Goal: Information Seeking & Learning: Learn about a topic

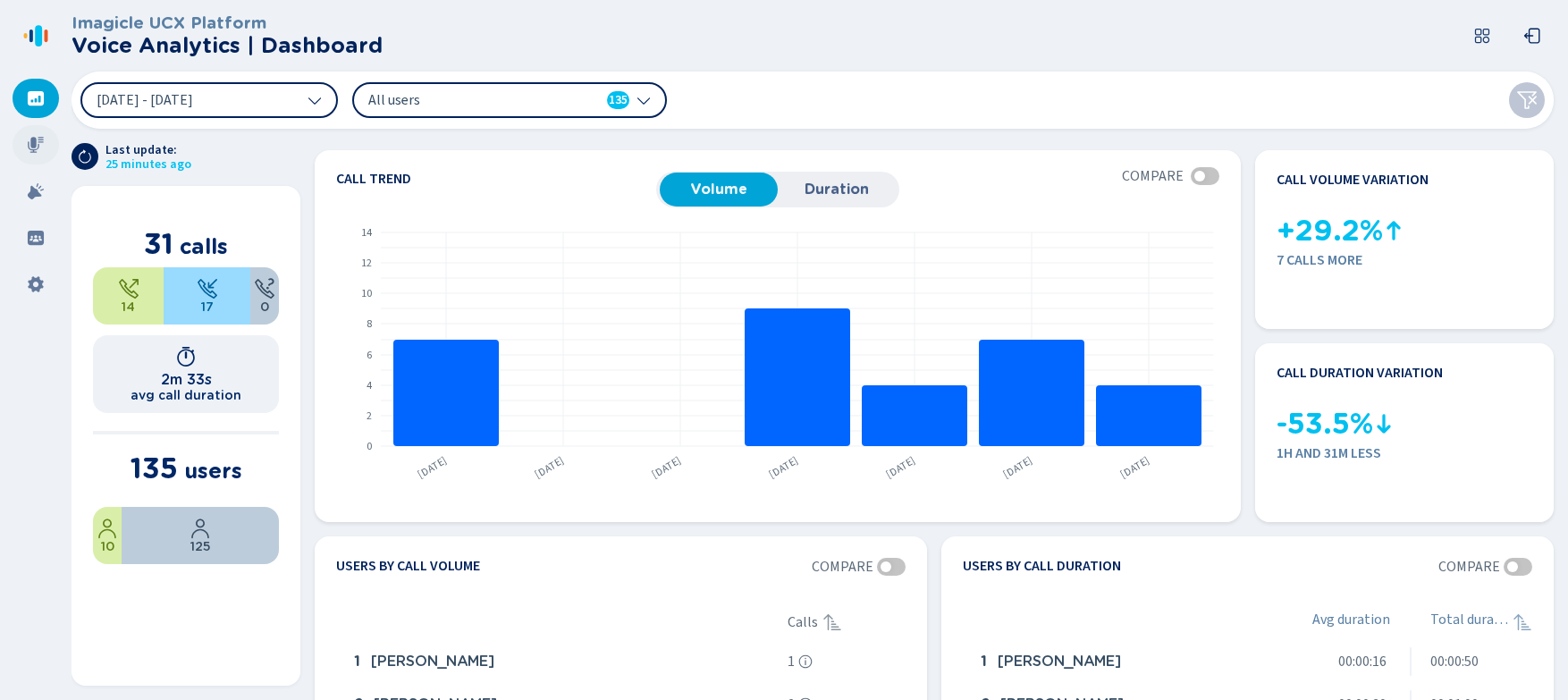
click at [29, 143] on icon at bounding box center [36, 144] width 18 height 18
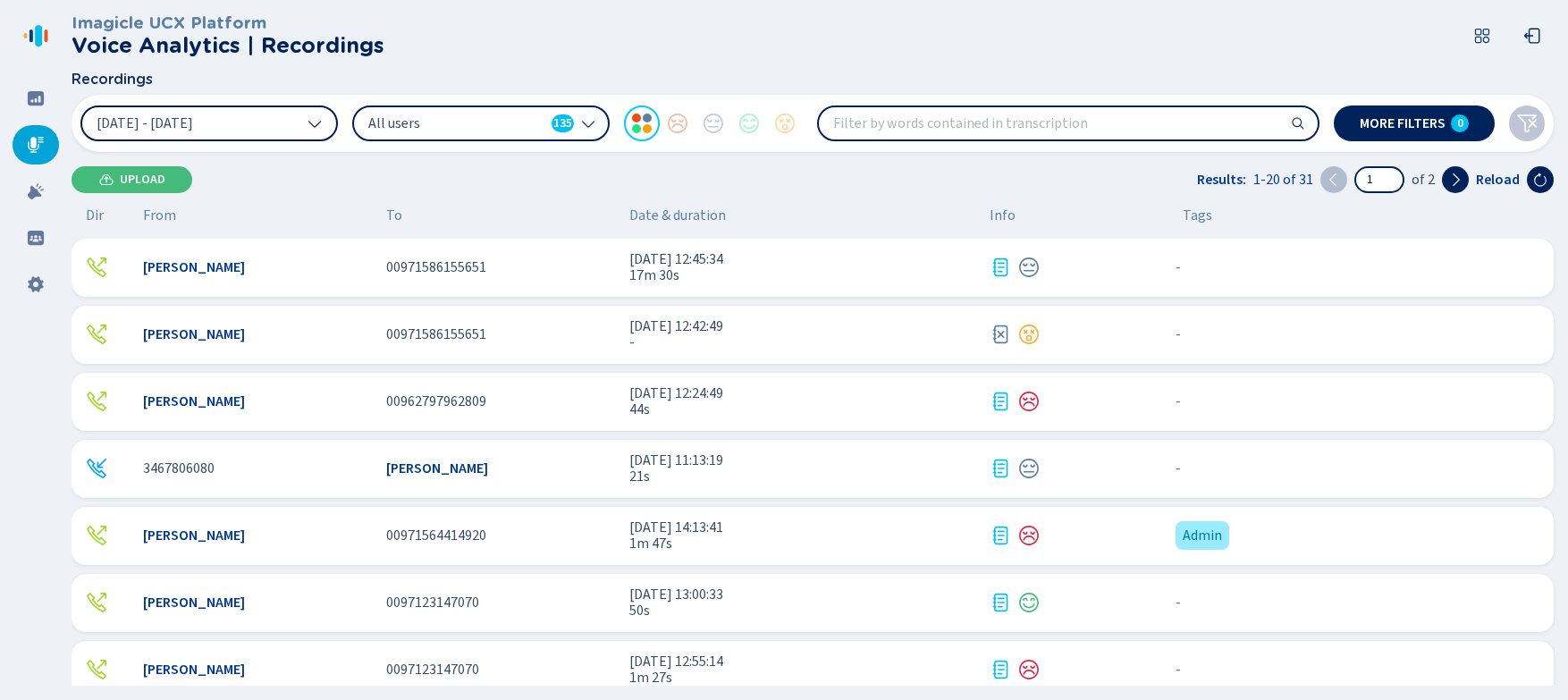
click at [152, 117] on span "[DATE] - [DATE]" at bounding box center [144, 123] width 97 height 14
click at [518, 122] on span "All users" at bounding box center [456, 123] width 176 height 20
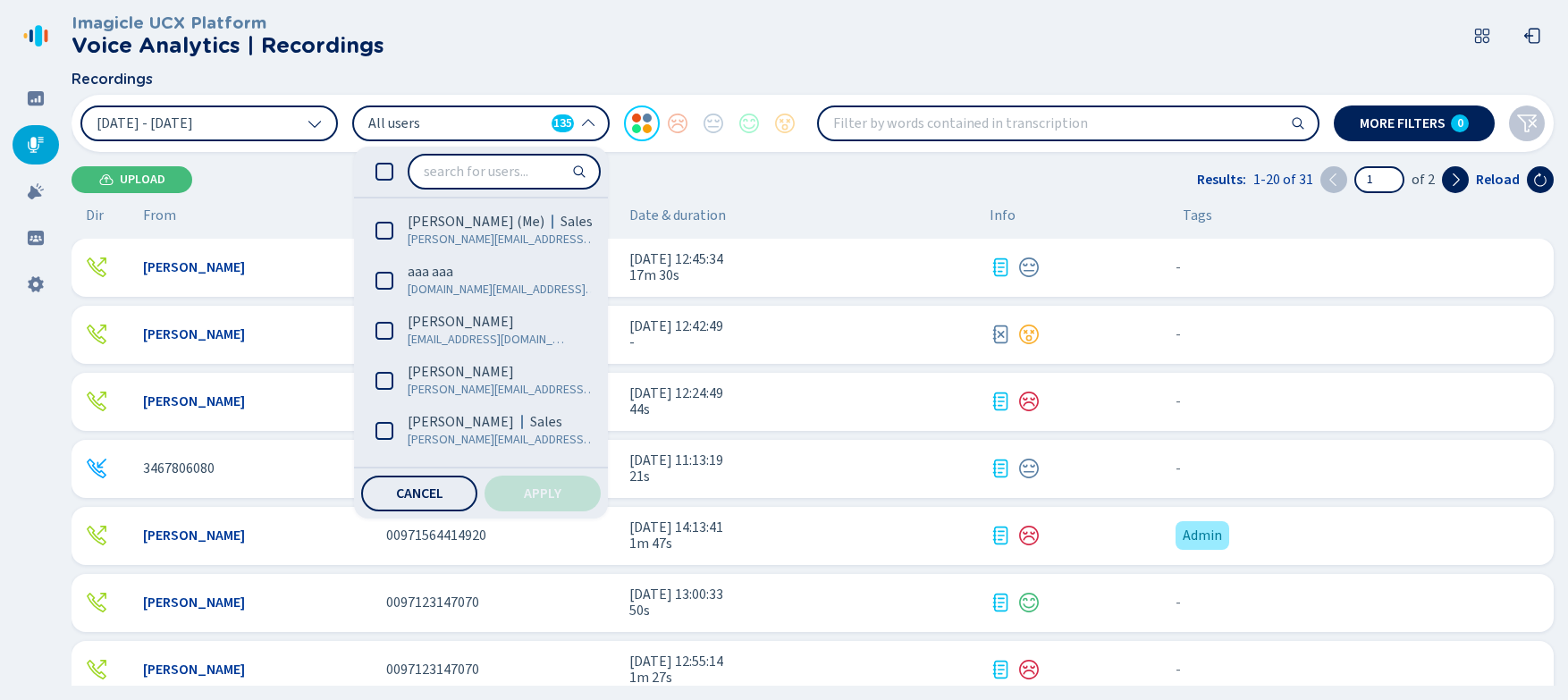
click at [566, 67] on header "Imagicle UCX Platform Voice Analytics | Recordings" at bounding box center [816, 36] width 1489 height 72
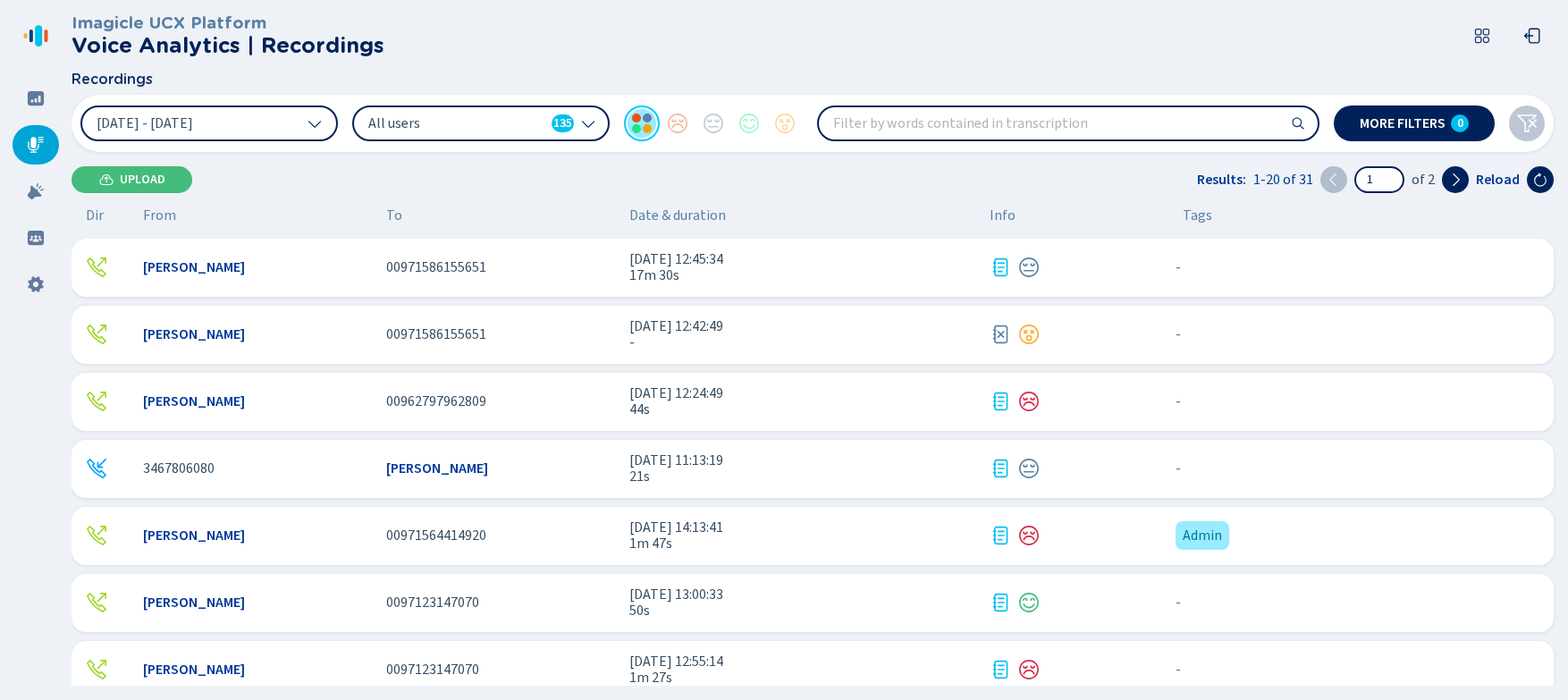
click at [646, 126] on div at bounding box center [642, 123] width 36 height 36
click at [932, 126] on input "search" at bounding box center [1068, 123] width 499 height 32
type input "problem"
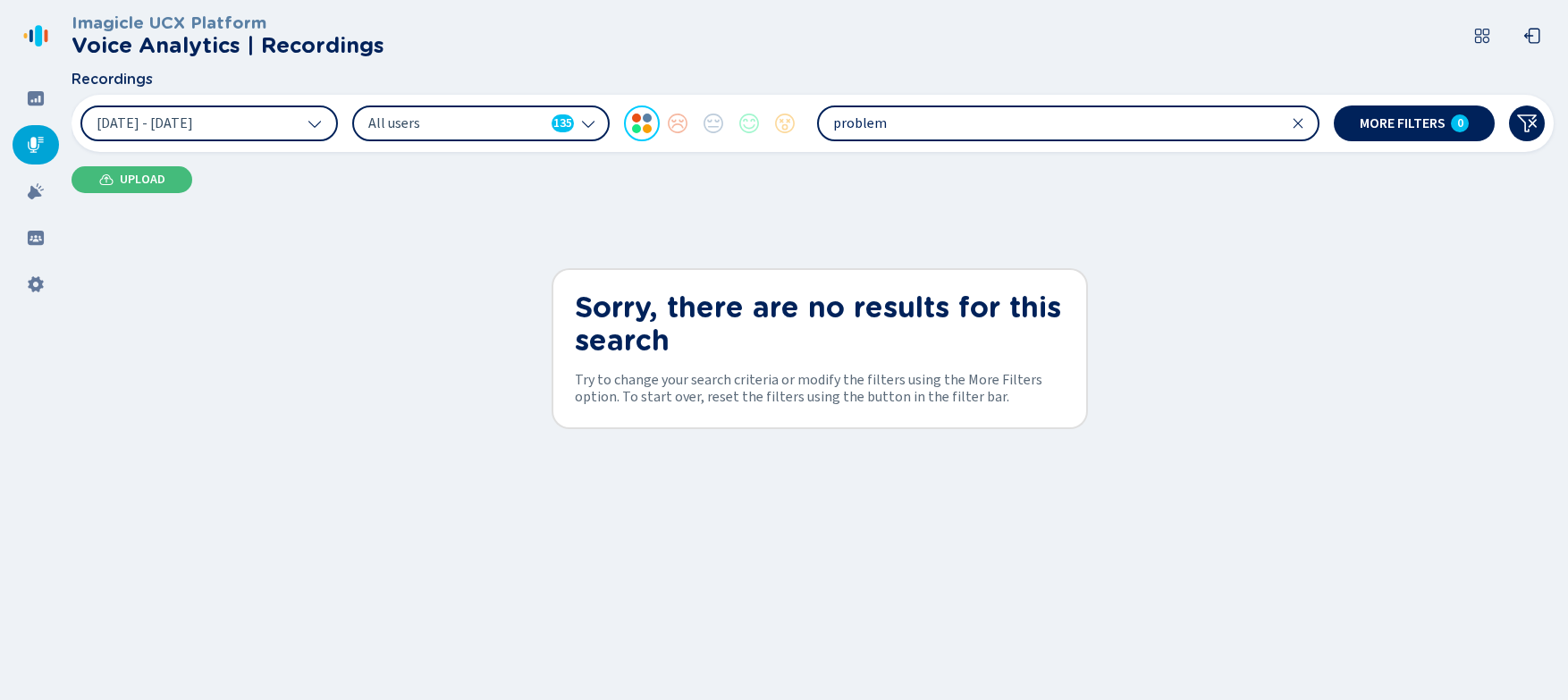
click at [1249, 122] on icon at bounding box center [1298, 123] width 14 height 14
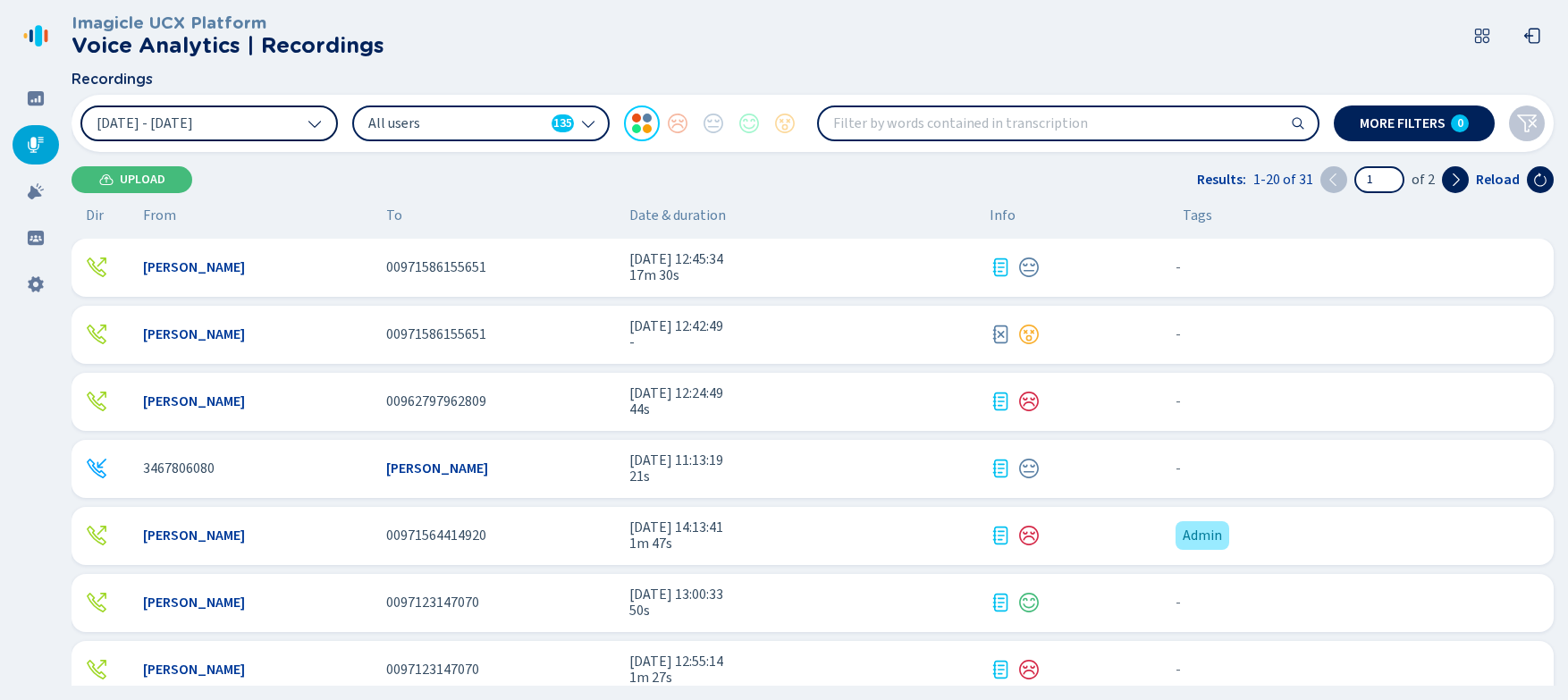
click at [193, 128] on span "[DATE] - [DATE]" at bounding box center [144, 123] width 97 height 14
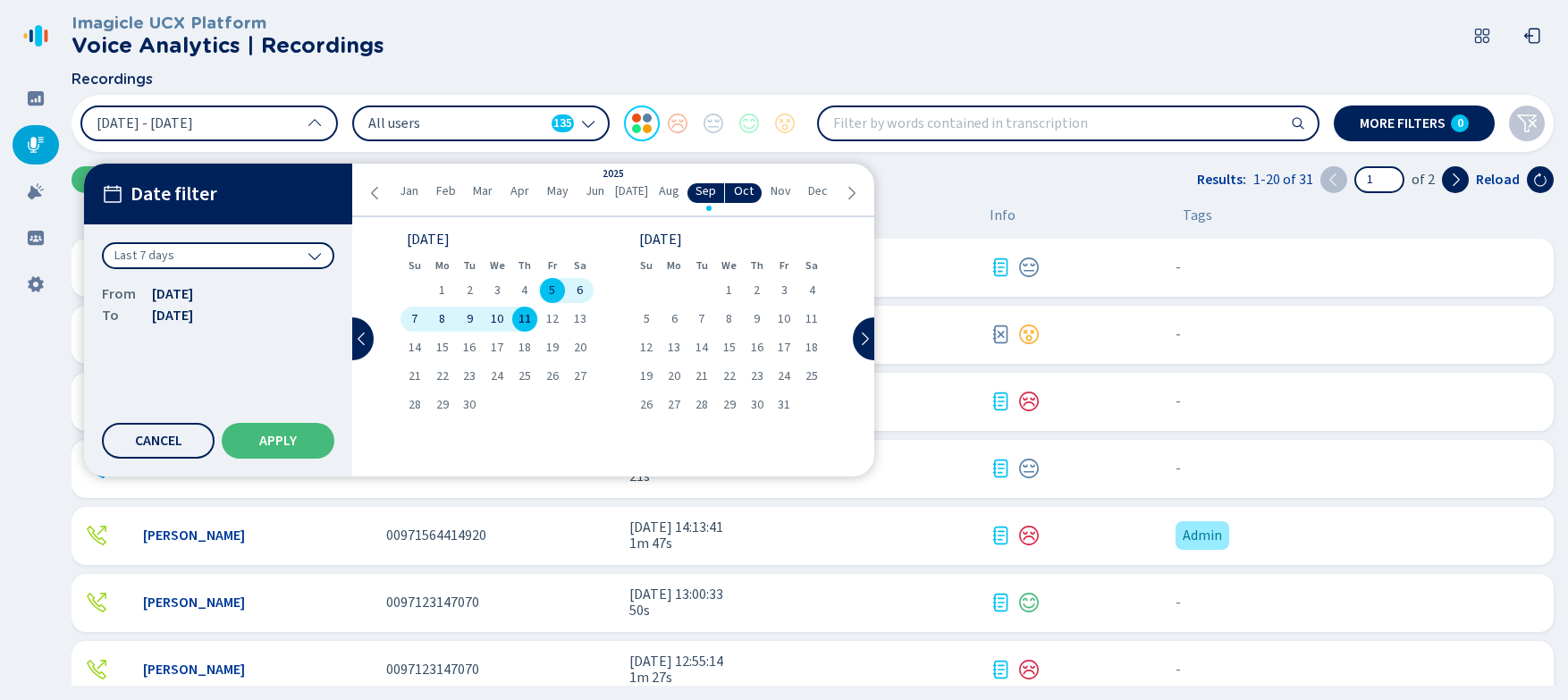
click at [743, 53] on header "Imagicle UCX Platform Voice Analytics | Recordings" at bounding box center [816, 36] width 1489 height 72
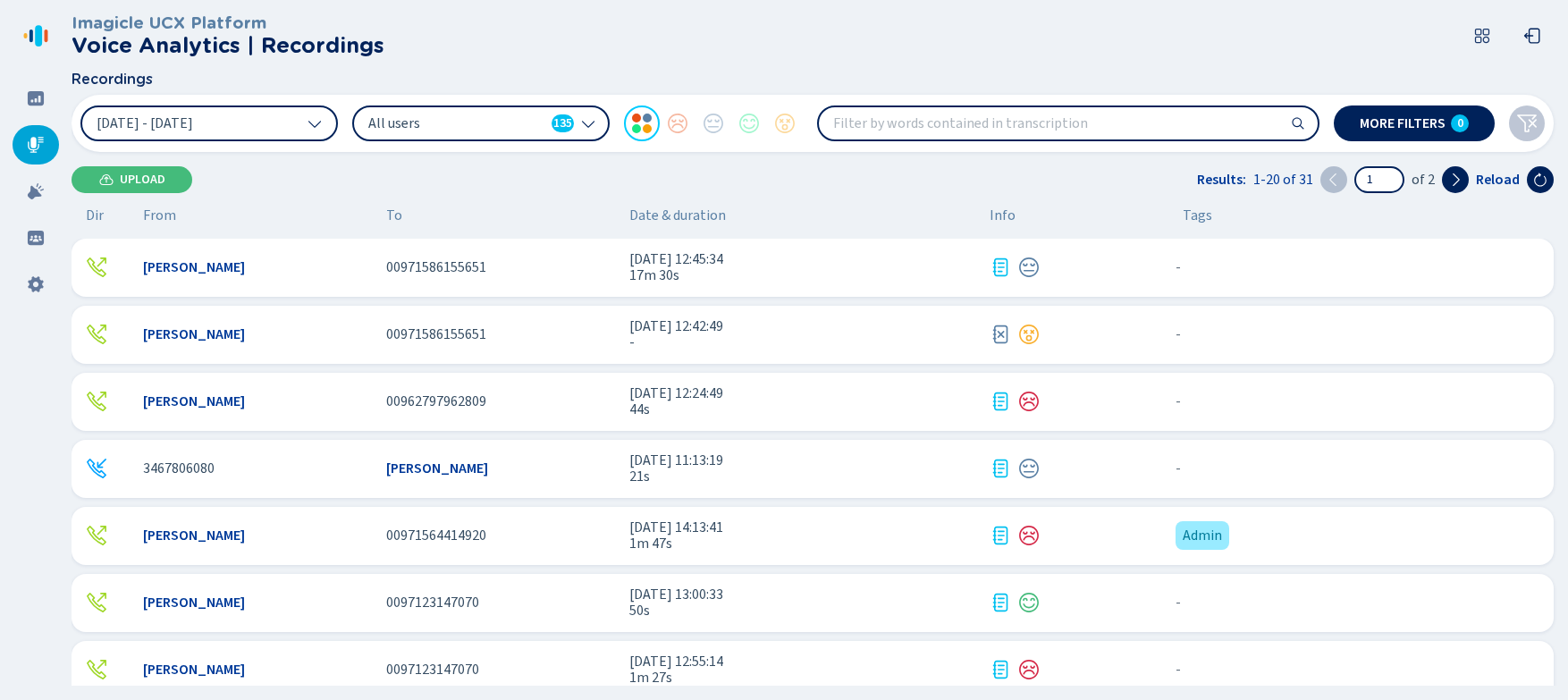
click at [240, 283] on div "[PERSON_NAME] 00971586155651 [DATE] 12:45:34 17m 30s - {{hiddenTagsCount}} more" at bounding box center [813, 268] width 1482 height 58
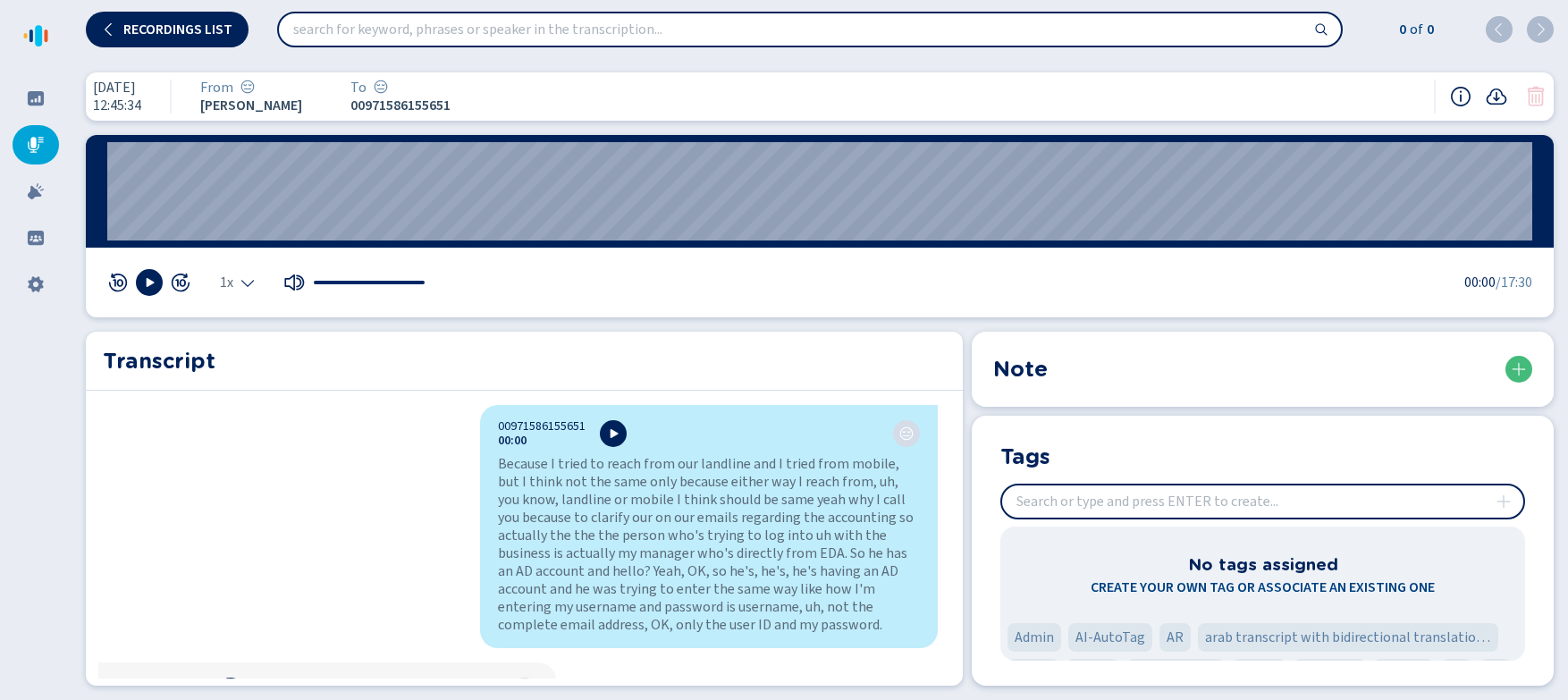
scroll to position [2, 0]
click at [760, 26] on input "search" at bounding box center [810, 29] width 1062 height 32
type input "mobile"
drag, startPoint x: 31, startPoint y: 190, endPoint x: 55, endPoint y: 196, distance: 24.7
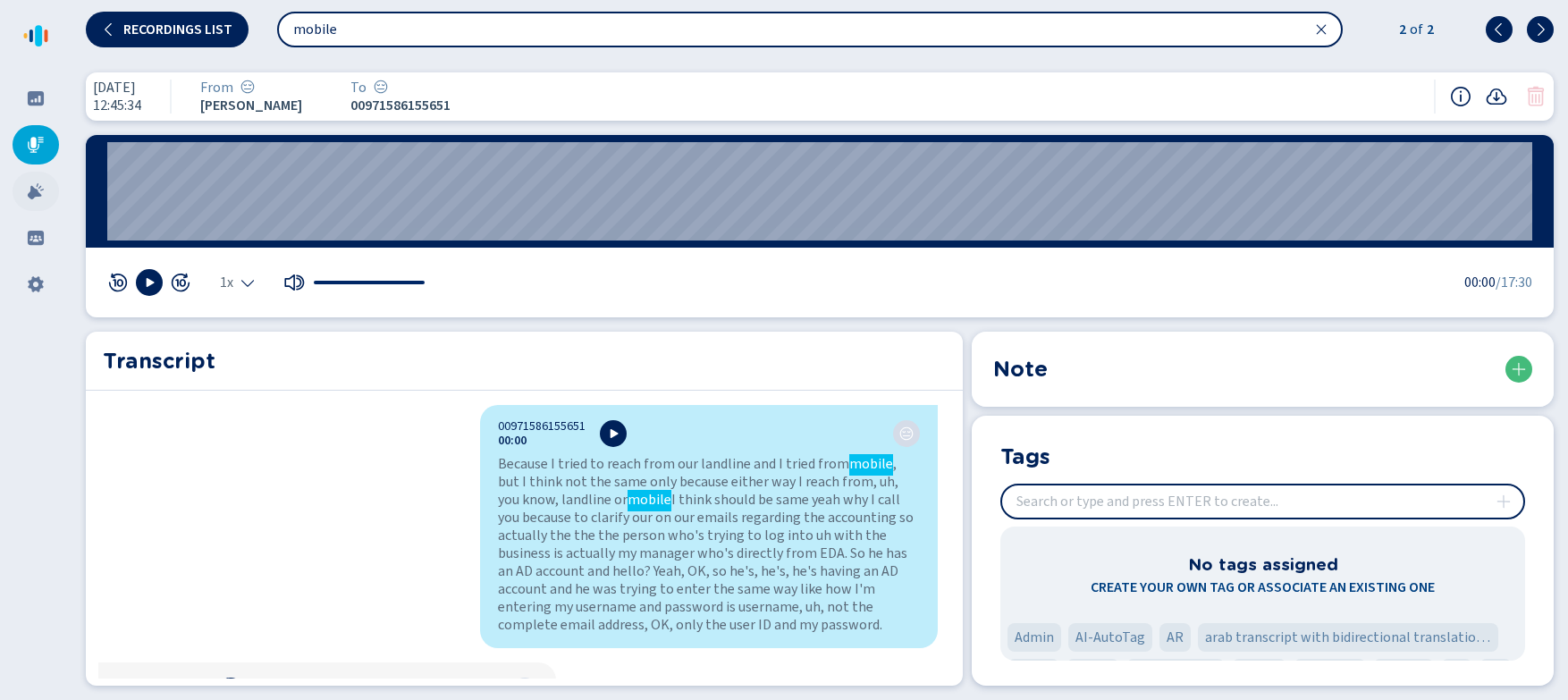
click at [31, 190] on icon at bounding box center [36, 191] width 16 height 16
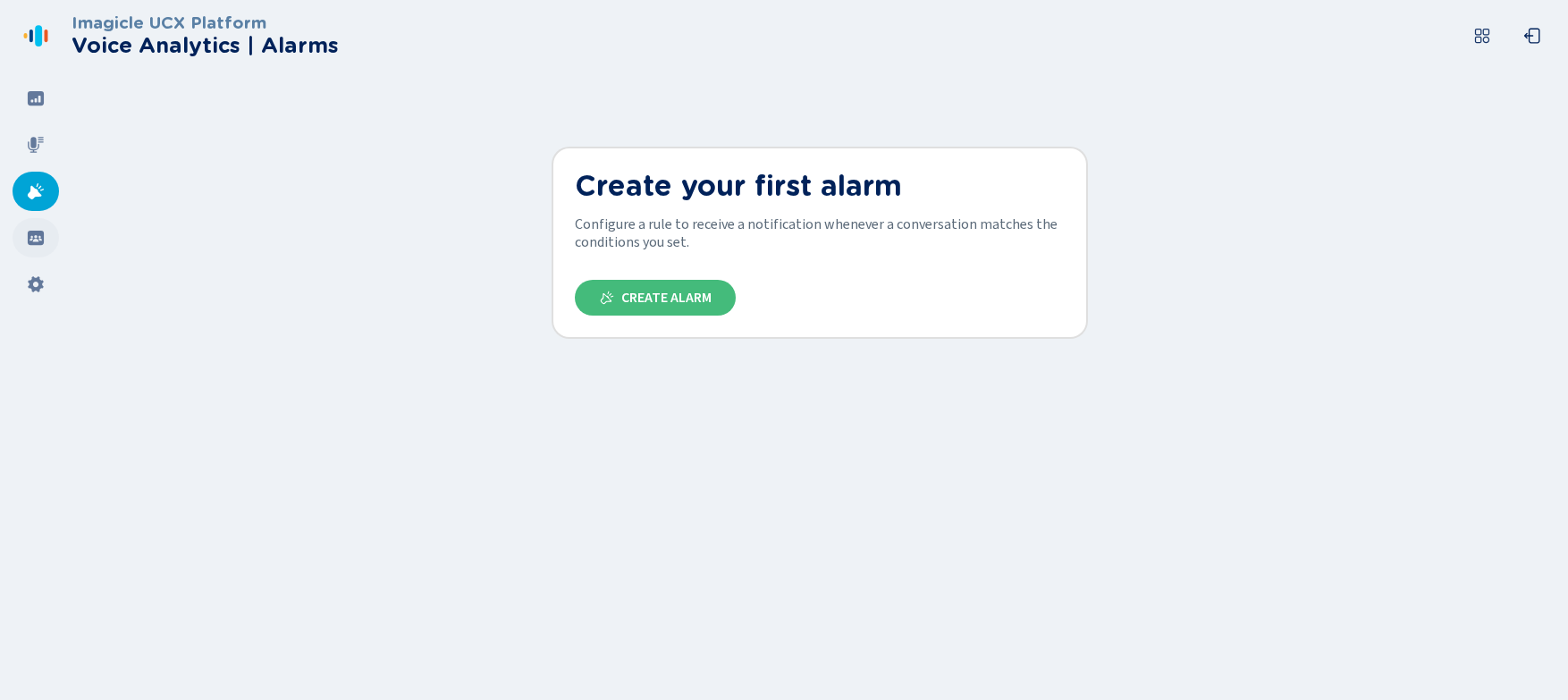
click at [34, 235] on icon at bounding box center [36, 238] width 16 height 14
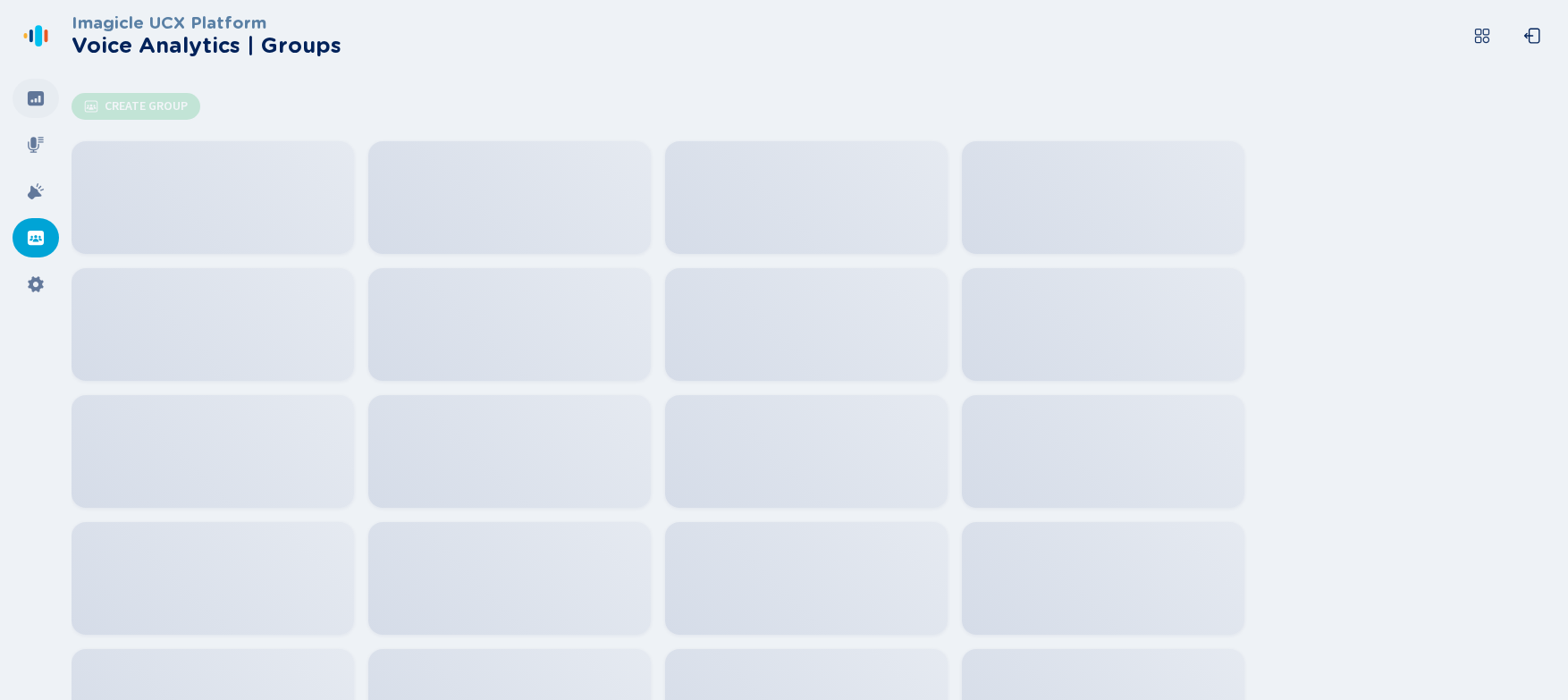
click at [28, 100] on icon at bounding box center [36, 99] width 16 height 14
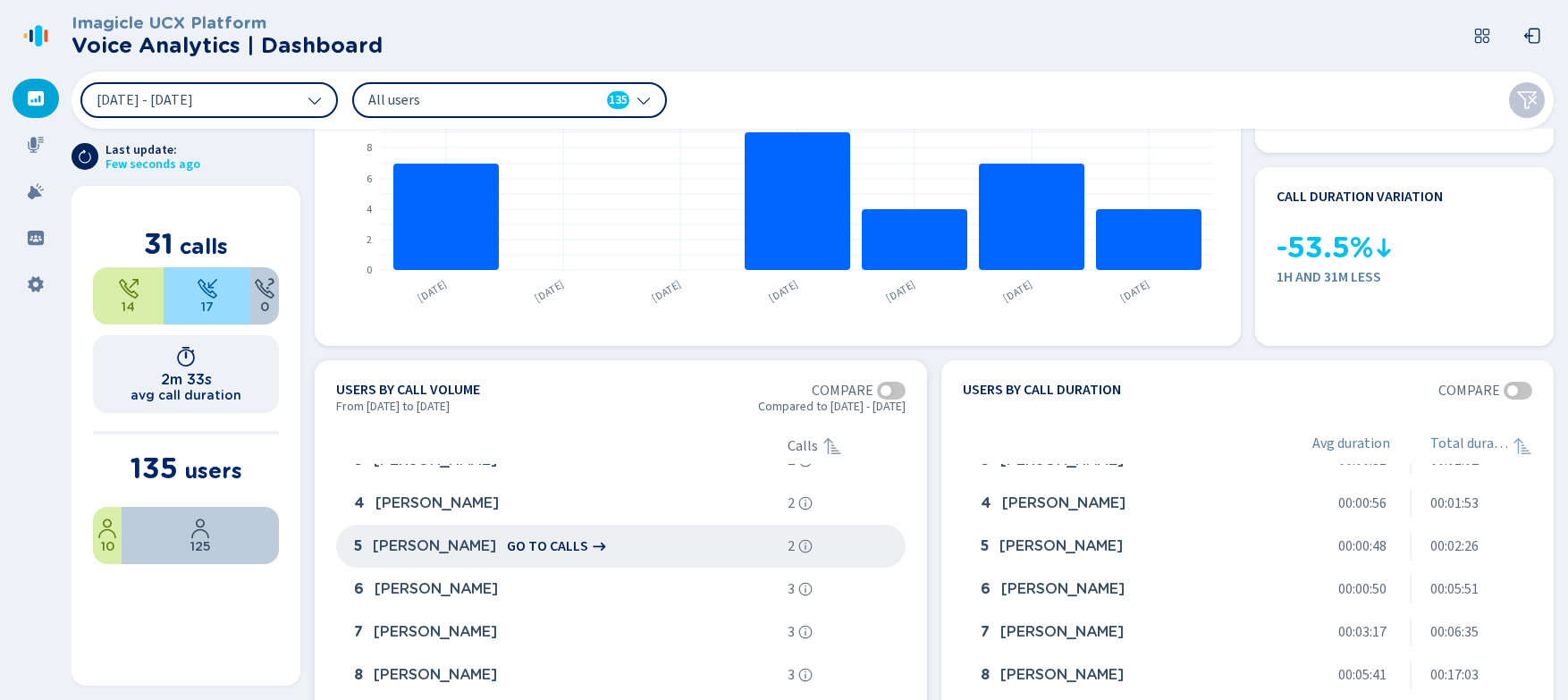
scroll to position [175, 0]
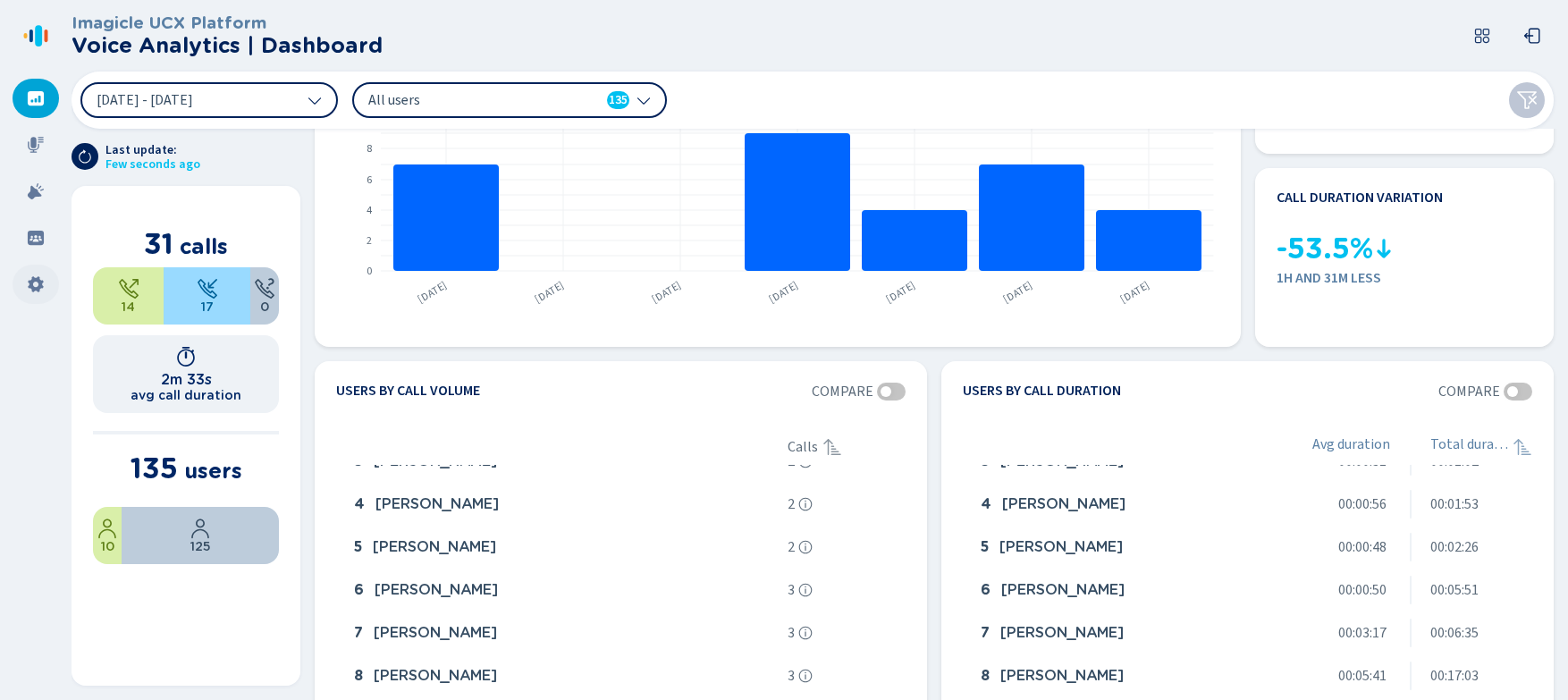
click at [38, 296] on div at bounding box center [36, 284] width 47 height 39
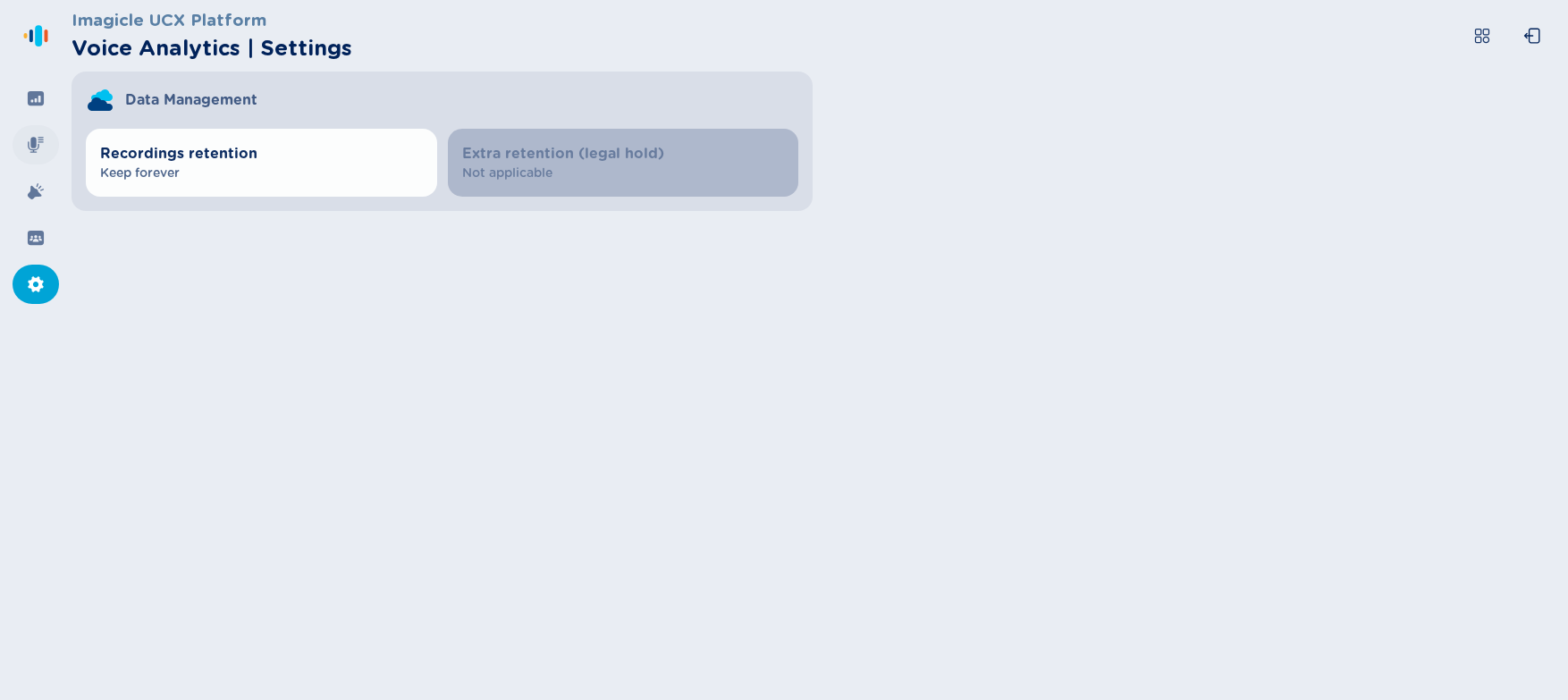
click at [38, 136] on icon at bounding box center [36, 144] width 18 height 18
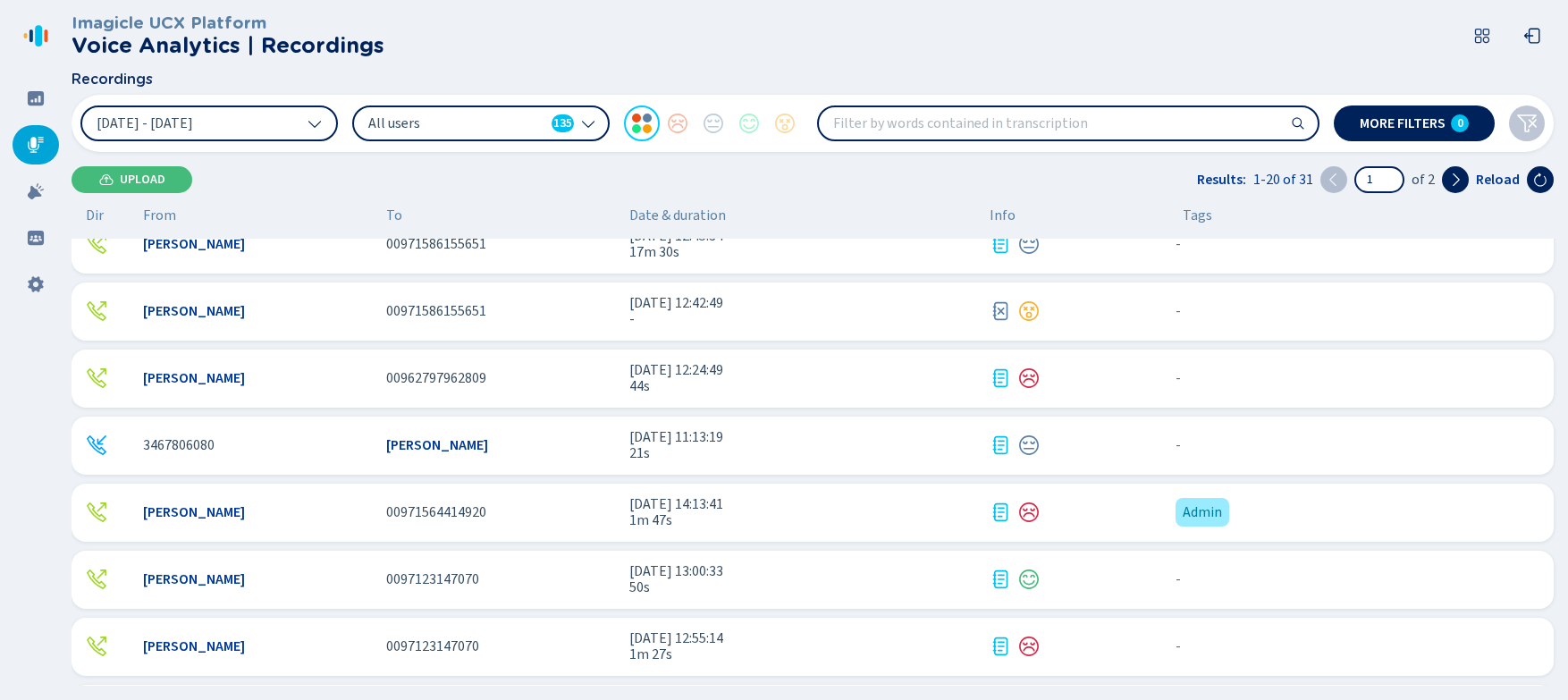
scroll to position [30, 0]
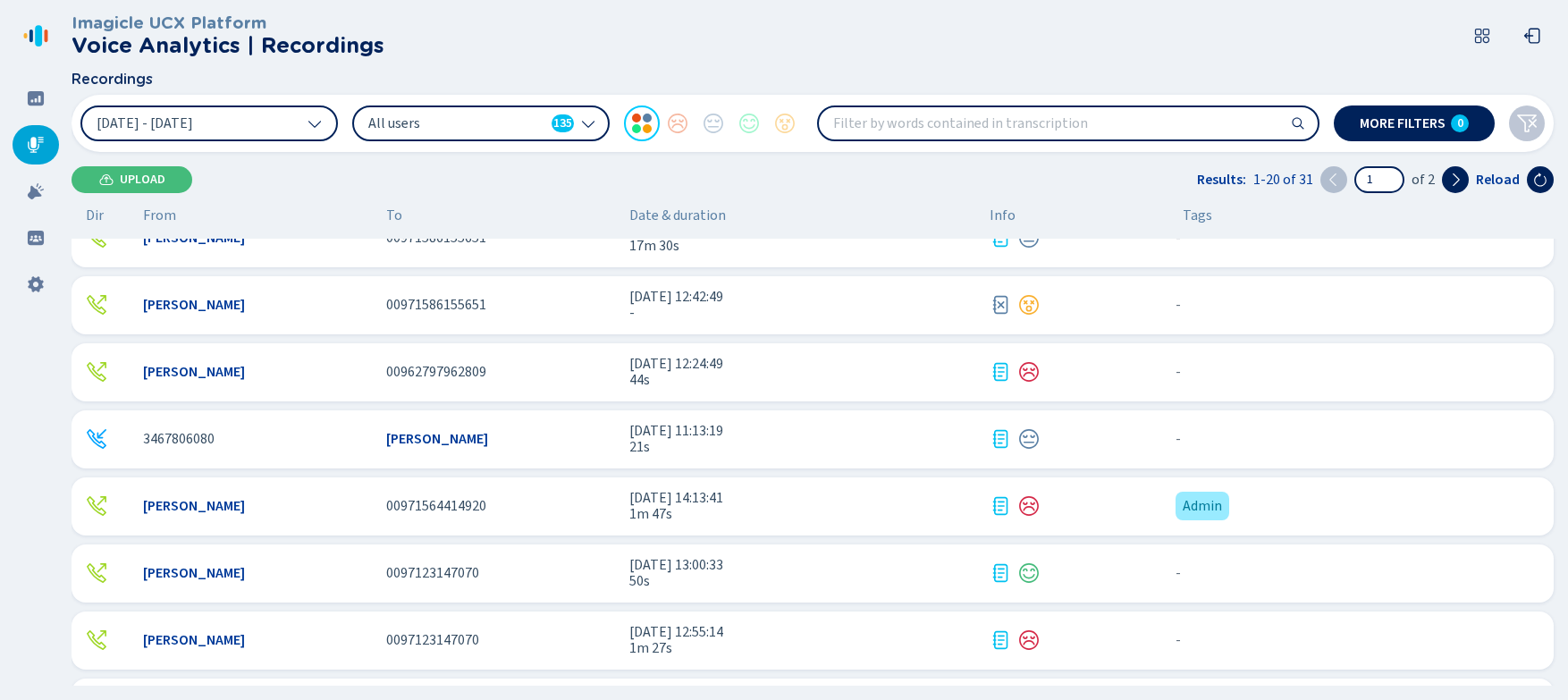
click at [292, 257] on div "[PERSON_NAME] 00971586155651 [DATE] 12:45:34 17m 30s - {{hiddenTagsCount}} more" at bounding box center [813, 238] width 1482 height 58
